Goal: Task Accomplishment & Management: Manage account settings

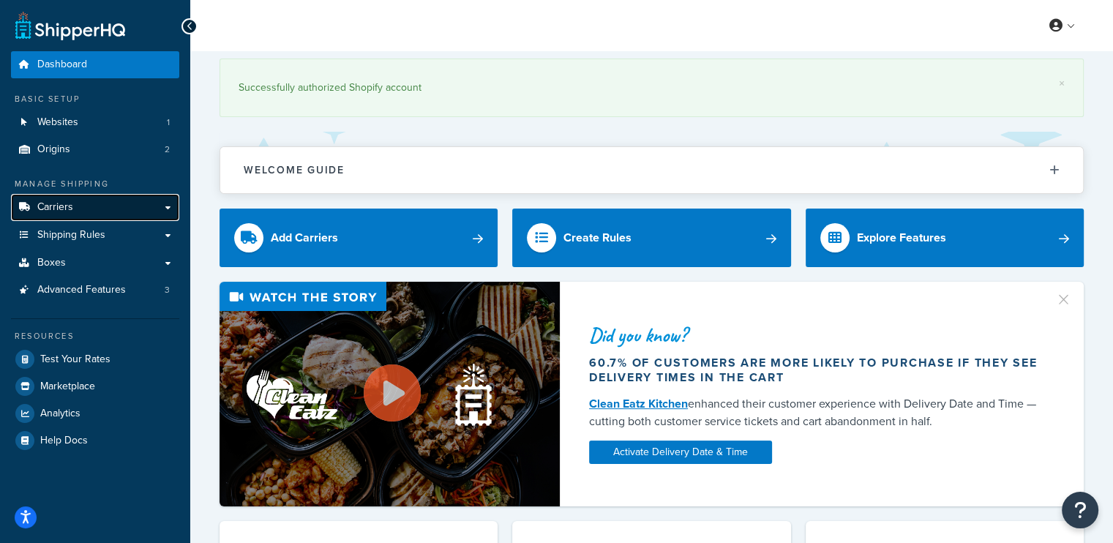
click at [167, 208] on link "Carriers" at bounding box center [95, 207] width 168 height 27
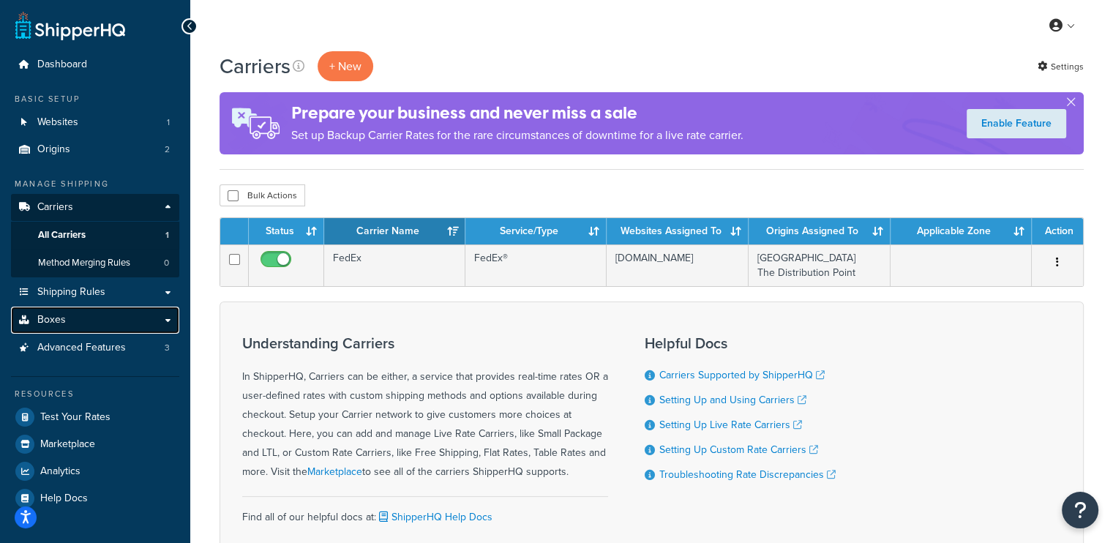
click at [164, 316] on link "Boxes" at bounding box center [95, 320] width 168 height 27
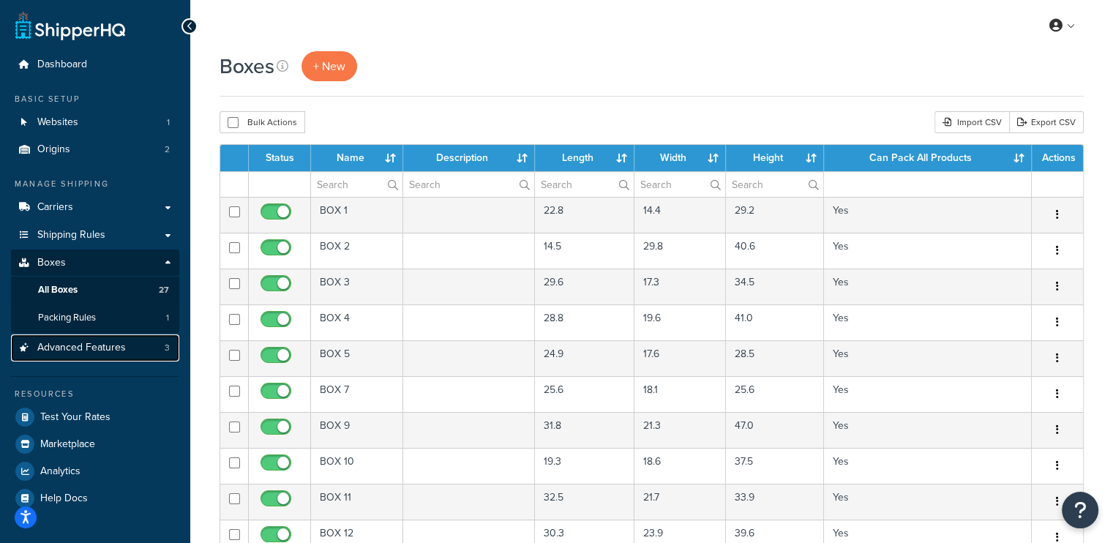
click at [76, 346] on span "Advanced Features" at bounding box center [81, 348] width 89 height 12
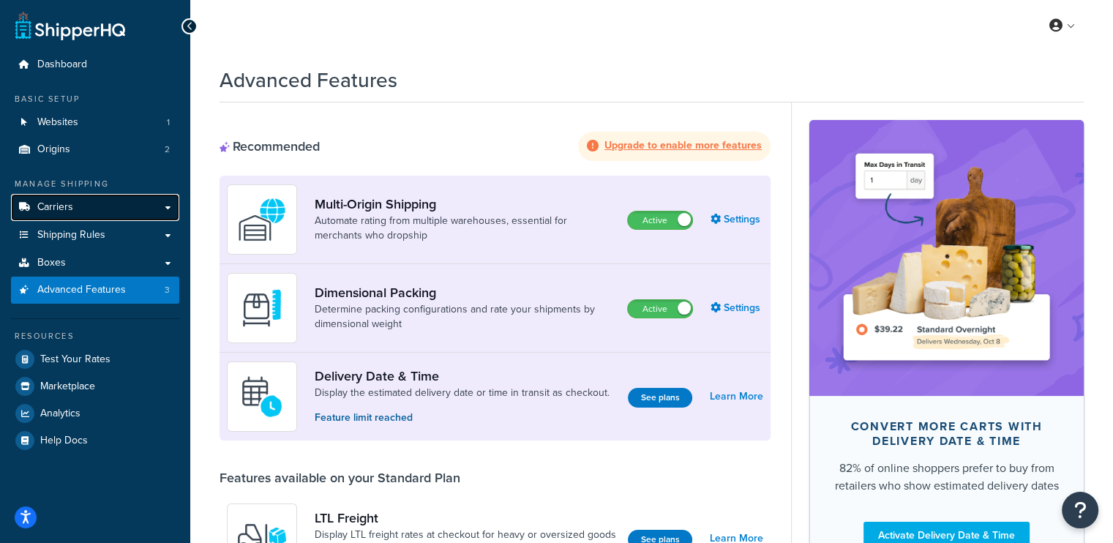
click at [57, 204] on span "Carriers" at bounding box center [55, 207] width 36 height 12
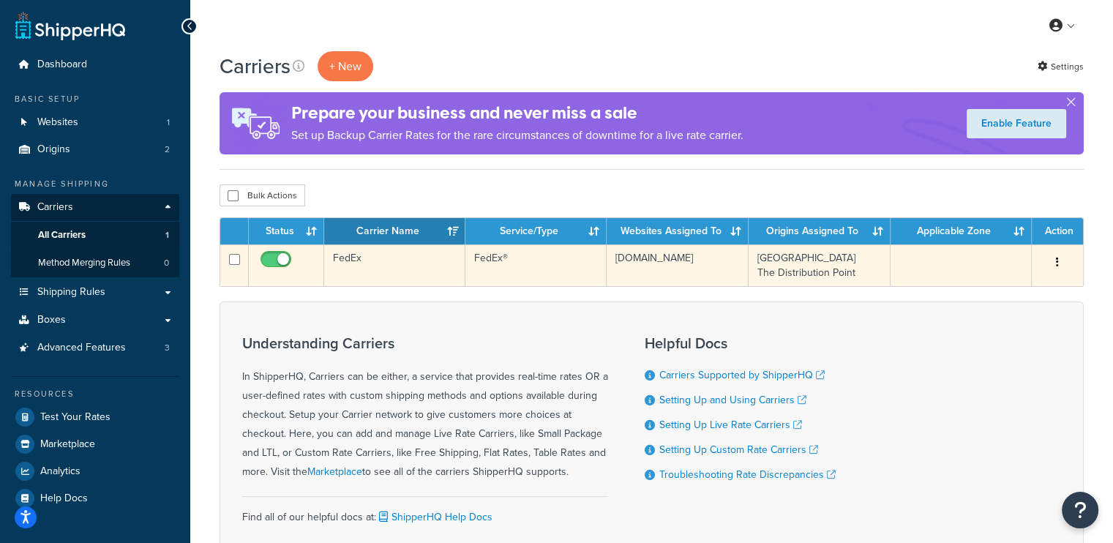
click at [573, 271] on td "FedEx®" at bounding box center [535, 265] width 141 height 42
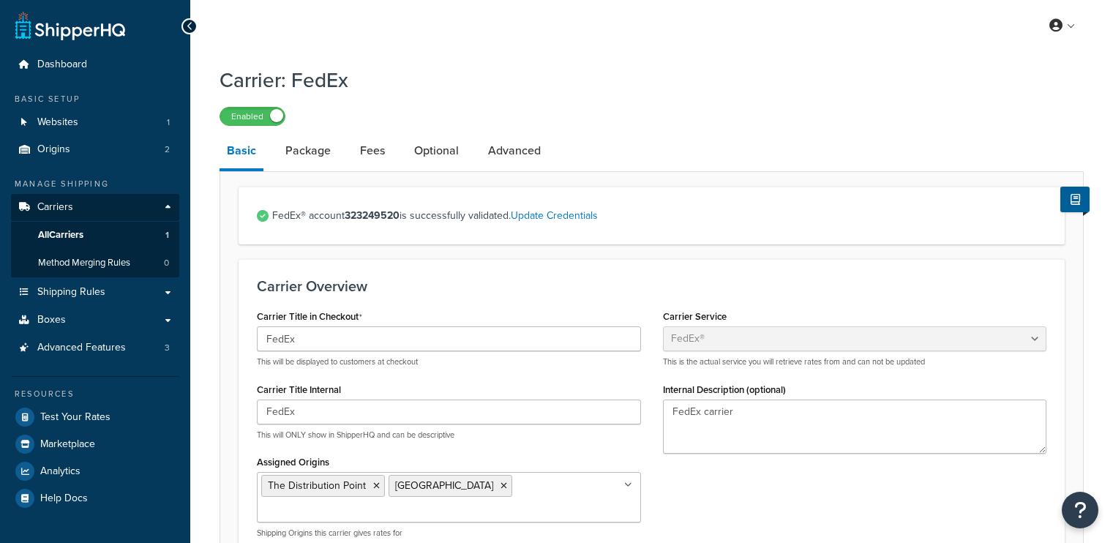
select select "fedEx"
select select "REGULAR_PICKUP"
select select "YOUR_PACKAGING"
click at [432, 143] on link "Optional" at bounding box center [436, 150] width 59 height 35
select select "residential"
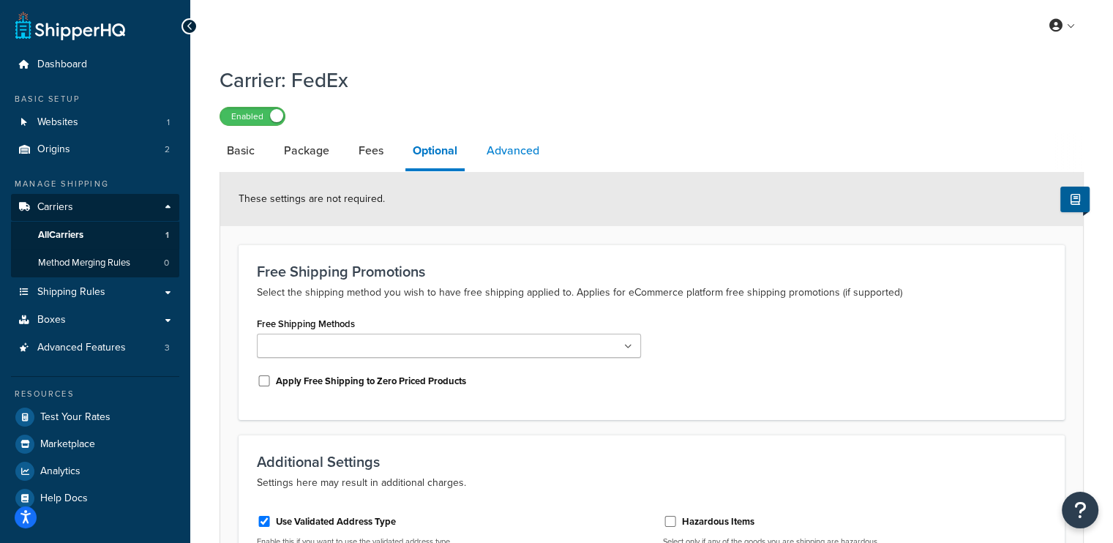
click at [492, 153] on link "Advanced" at bounding box center [512, 150] width 67 height 35
select select "false"
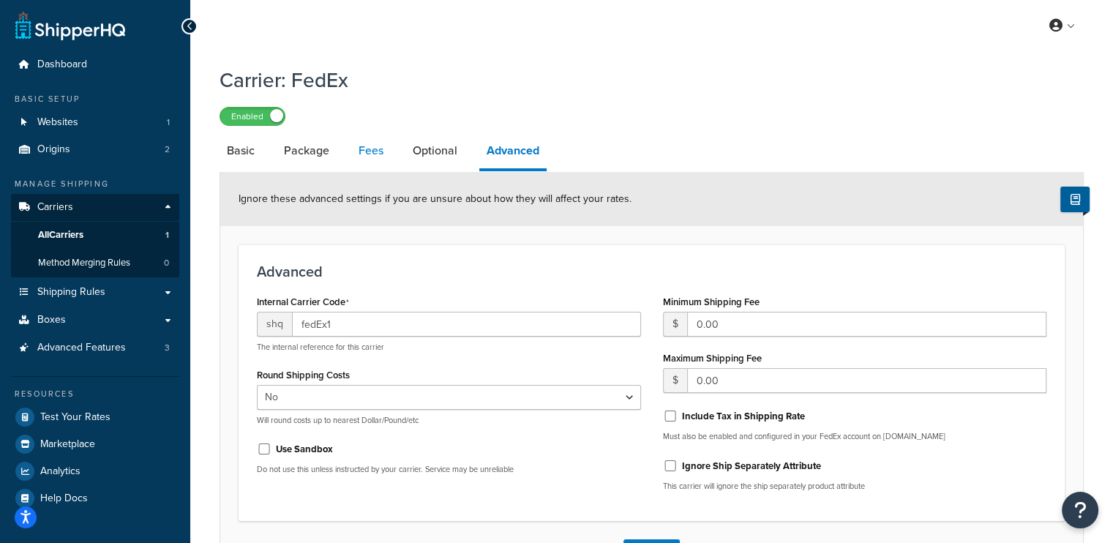
click at [367, 156] on link "Fees" at bounding box center [371, 150] width 40 height 35
select select "AFTER"
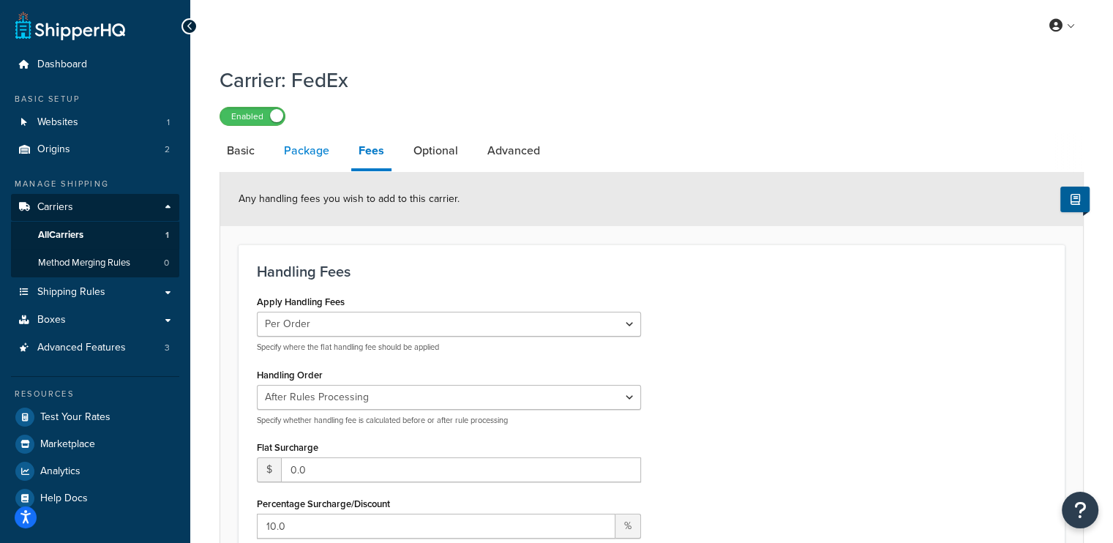
click at [296, 160] on link "Package" at bounding box center [307, 150] width 60 height 35
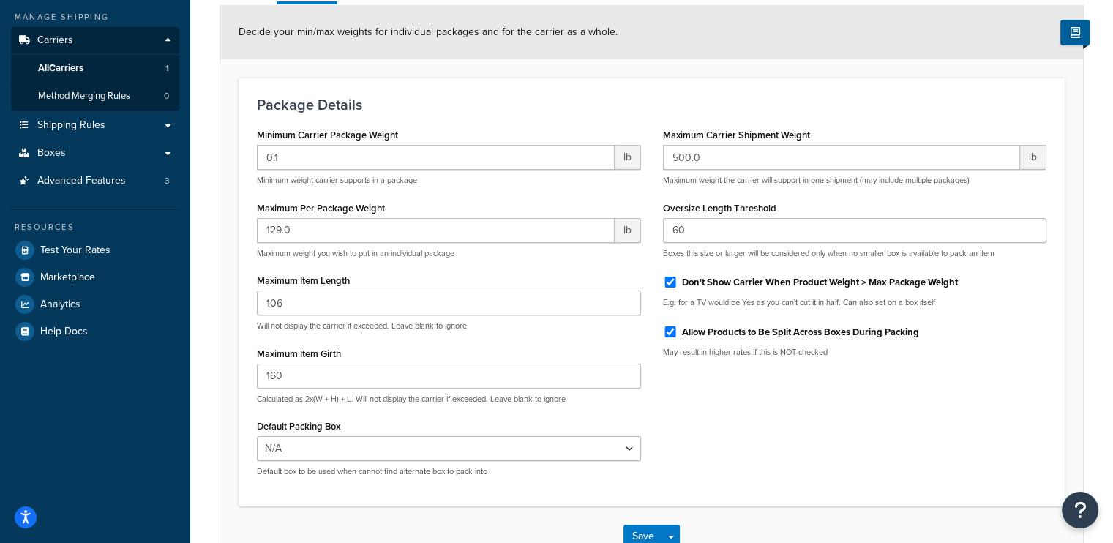
scroll to position [73, 0]
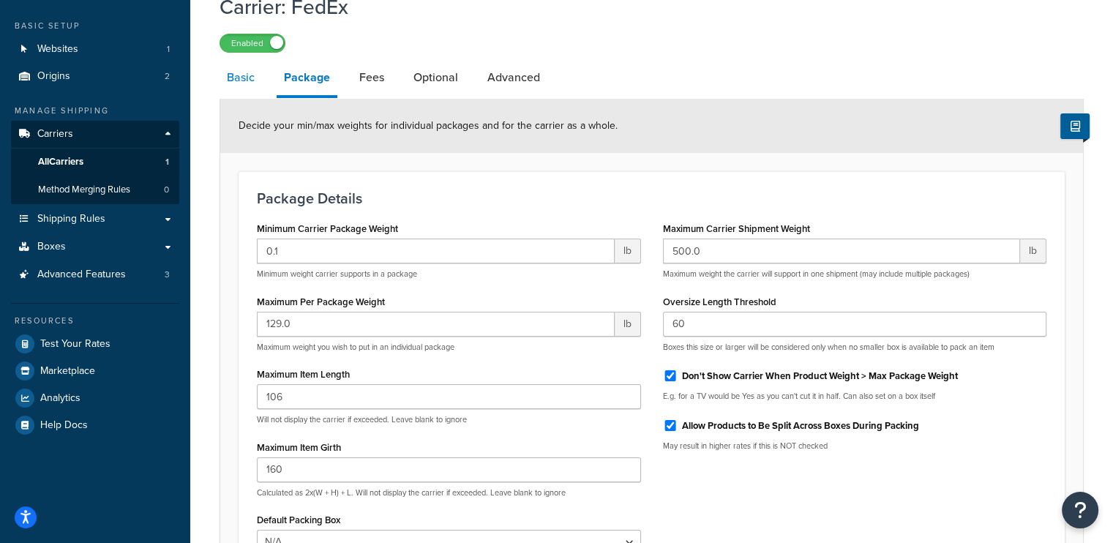
click at [240, 77] on link "Basic" at bounding box center [241, 77] width 42 height 35
select select "fedEx"
select select "REGULAR_PICKUP"
select select "YOUR_PACKAGING"
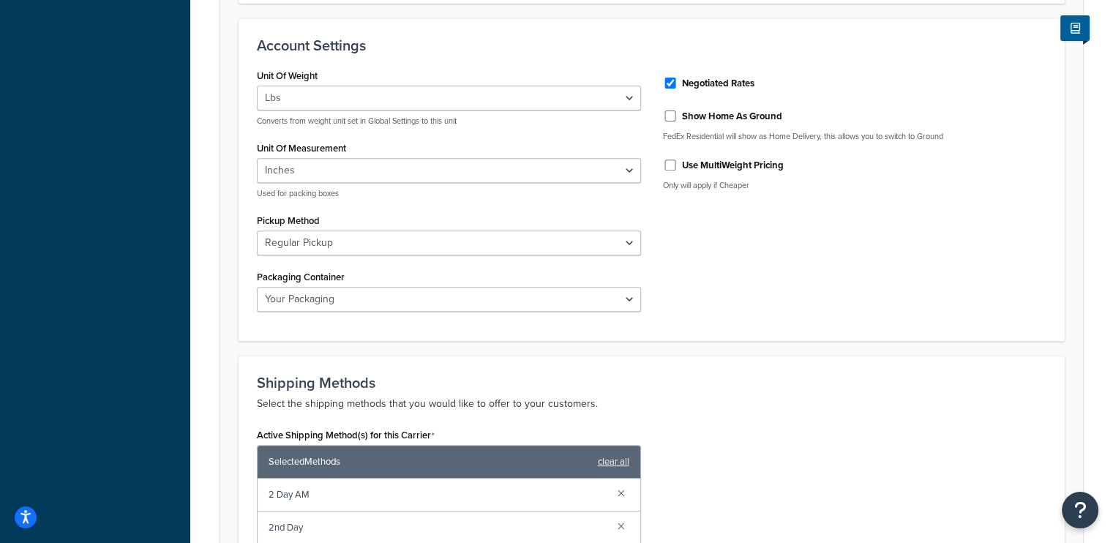
scroll to position [352, 0]
